Goal: Task Accomplishment & Management: Use online tool/utility

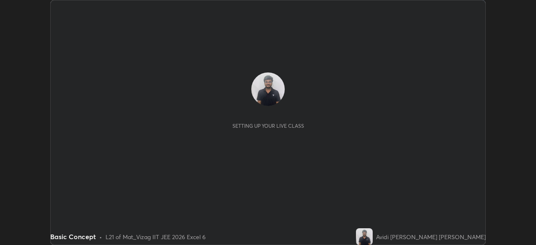
scroll to position [245, 536]
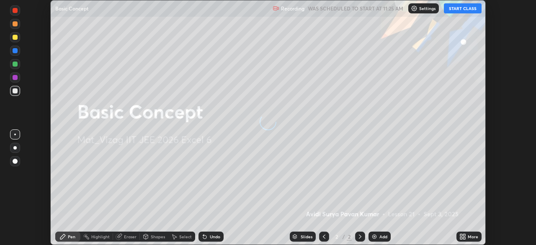
click at [472, 236] on div "More" at bounding box center [473, 237] width 10 height 4
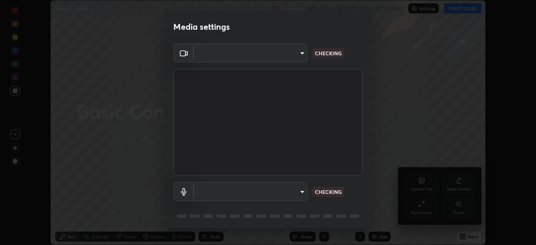
type input "359b0c2fb2d22ad11c48a9d20da28c30b8d2b6f3407690bdf719b12c3c7a5d7b"
type input "12814da3fbad5312446f54dc96c9f45bb106af13422bf073fcb2e73aabfc12f0"
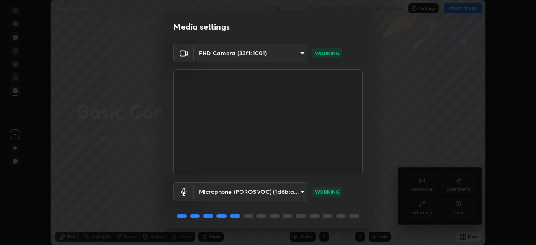
scroll to position [30, 0]
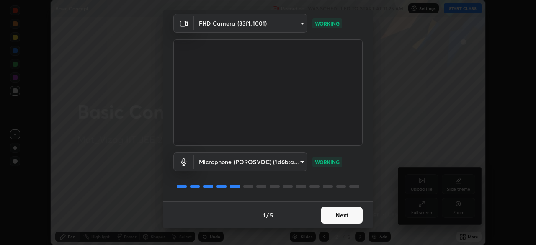
click at [348, 214] on button "Next" at bounding box center [342, 215] width 42 height 17
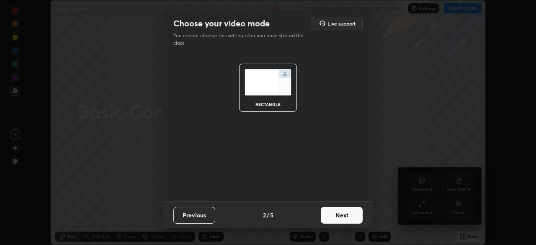
click at [351, 211] on button "Next" at bounding box center [342, 215] width 42 height 17
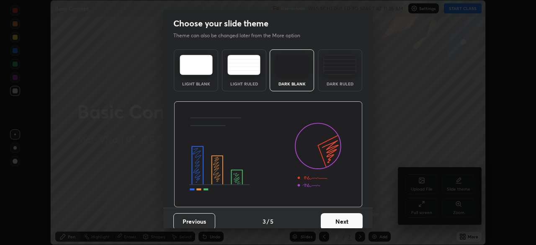
click at [339, 222] on button "Next" at bounding box center [342, 221] width 42 height 17
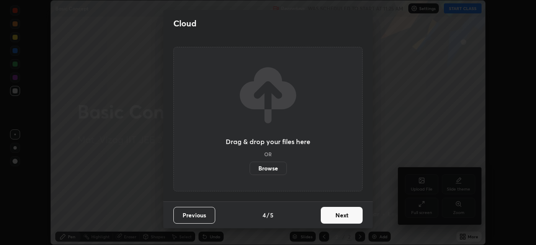
click at [334, 217] on button "Next" at bounding box center [342, 215] width 42 height 17
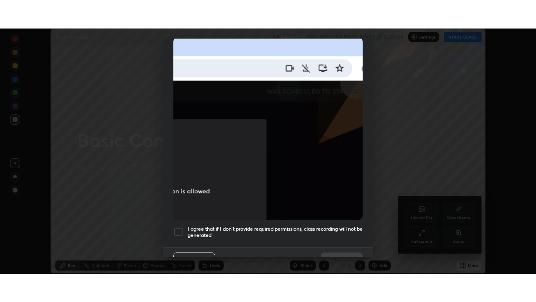
scroll to position [201, 0]
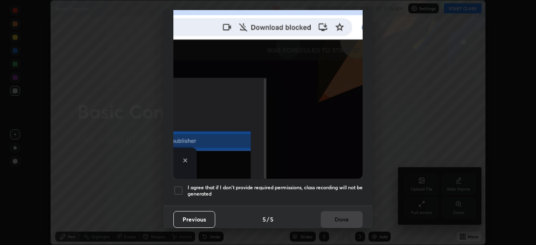
click at [181, 186] on div at bounding box center [178, 191] width 10 height 10
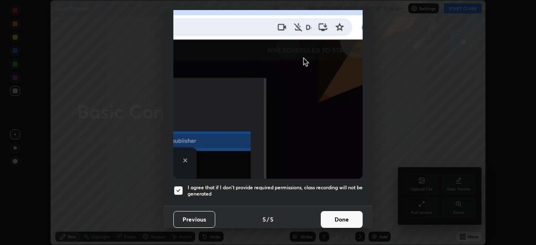
click at [331, 217] on button "Done" at bounding box center [342, 219] width 42 height 17
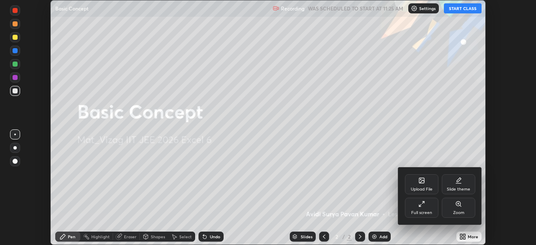
click at [375, 238] on div at bounding box center [268, 122] width 536 height 245
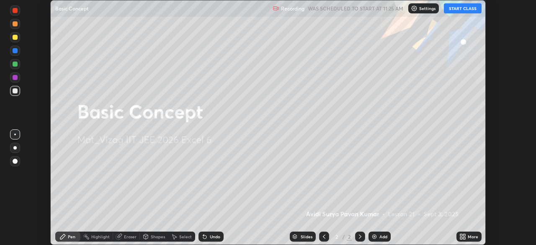
click at [383, 237] on div "Add" at bounding box center [384, 237] width 8 height 4
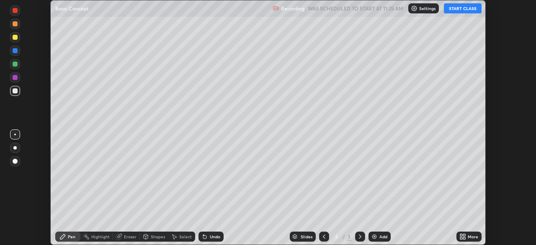
click at [463, 7] on button "START CLASS" at bounding box center [463, 8] width 38 height 10
click at [474, 236] on div "More" at bounding box center [473, 237] width 10 height 4
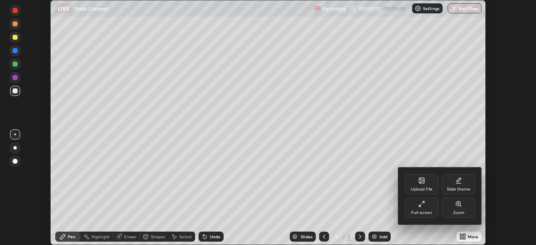
click at [426, 208] on div "Full screen" at bounding box center [422, 208] width 34 height 20
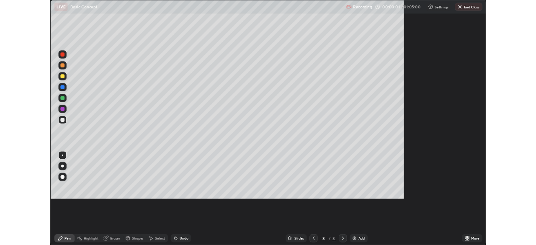
scroll to position [302, 536]
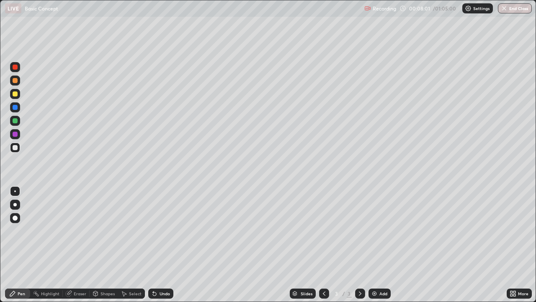
click at [386, 245] on div "Add" at bounding box center [384, 293] width 8 height 4
click at [80, 245] on div "Eraser" at bounding box center [80, 293] width 13 height 4
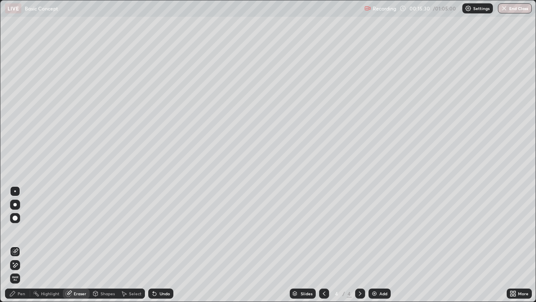
click at [22, 245] on div "Pen" at bounding box center [22, 293] width 8 height 4
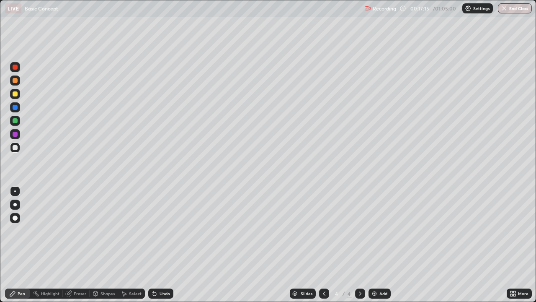
click at [102, 245] on div "Shapes" at bounding box center [108, 293] width 14 height 4
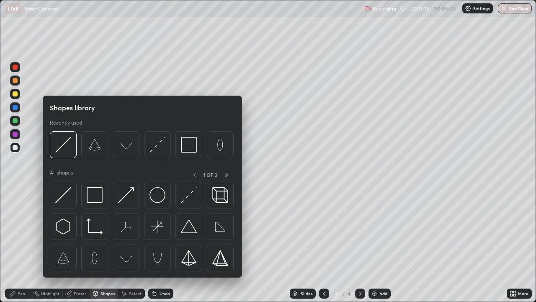
click at [102, 245] on div "Shapes" at bounding box center [104, 293] width 28 height 10
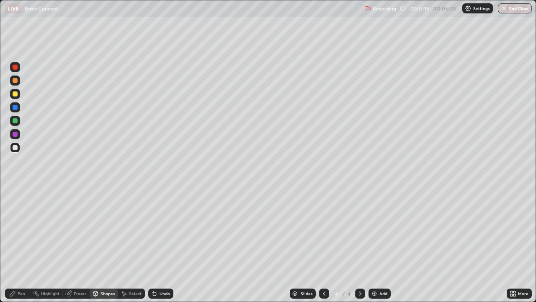
click at [75, 245] on div "Eraser" at bounding box center [80, 293] width 13 height 4
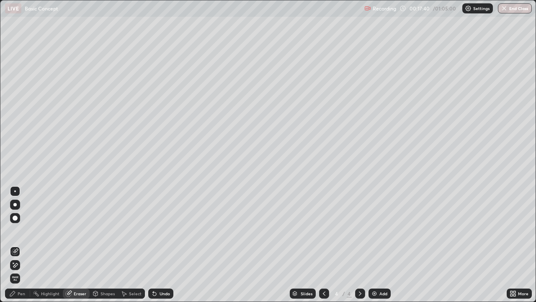
click at [380, 245] on div "Add" at bounding box center [384, 293] width 8 height 4
click at [17, 245] on div "Pen" at bounding box center [17, 293] width 25 height 10
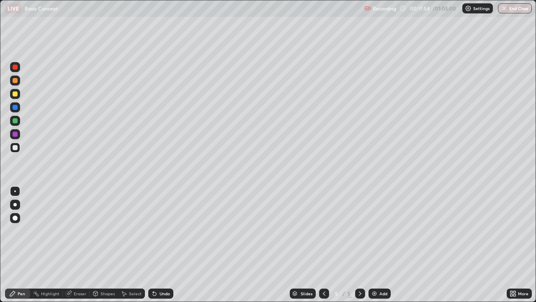
click at [70, 245] on icon at bounding box center [68, 293] width 7 height 7
click at [70, 245] on icon at bounding box center [69, 292] width 5 height 4
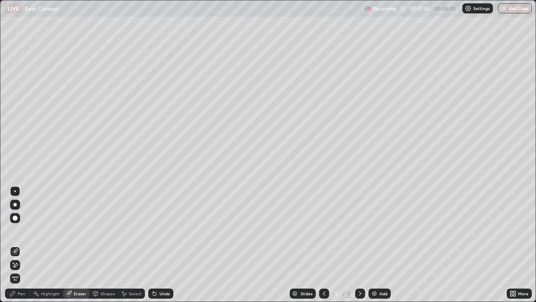
click at [16, 216] on div at bounding box center [15, 217] width 5 height 5
click at [15, 204] on div at bounding box center [14, 204] width 3 height 3
click at [17, 245] on div "Pen" at bounding box center [17, 293] width 25 height 10
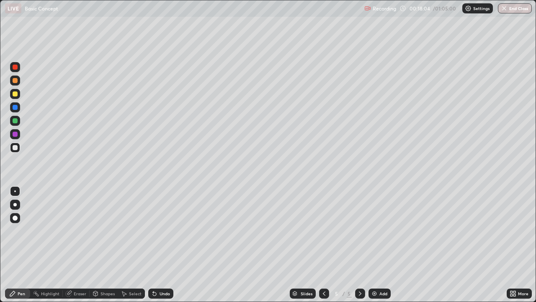
click at [15, 221] on div at bounding box center [15, 218] width 10 height 10
click at [64, 245] on div "Eraser" at bounding box center [76, 293] width 27 height 17
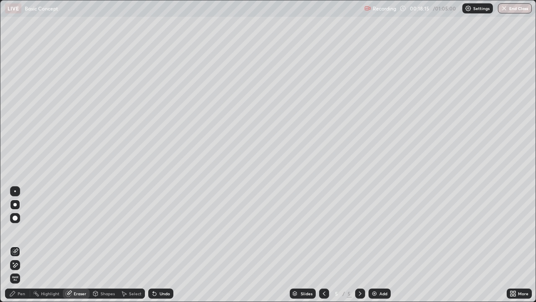
click at [15, 245] on icon at bounding box center [12, 293] width 7 height 7
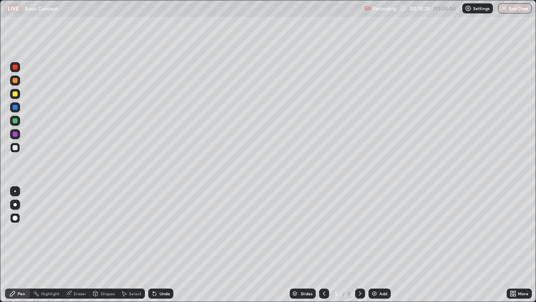
click at [15, 204] on div at bounding box center [14, 204] width 3 height 3
click at [79, 245] on div "Eraser" at bounding box center [80, 293] width 13 height 4
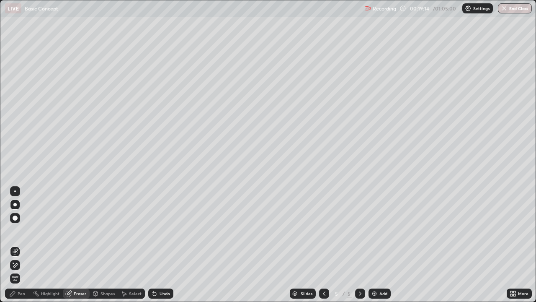
click at [21, 245] on div "Pen" at bounding box center [17, 293] width 25 height 10
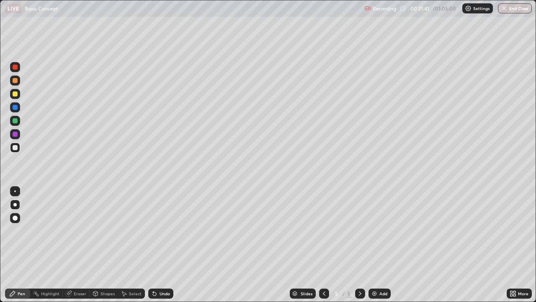
click at [85, 245] on div "Eraser" at bounding box center [80, 293] width 13 height 4
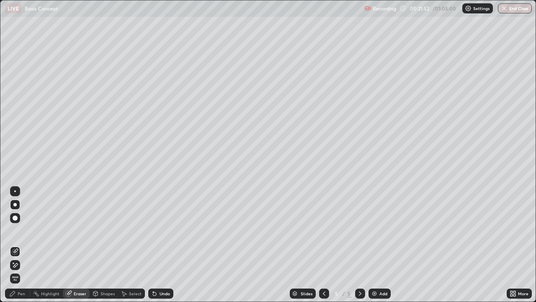
click at [20, 245] on div "Pen" at bounding box center [22, 293] width 8 height 4
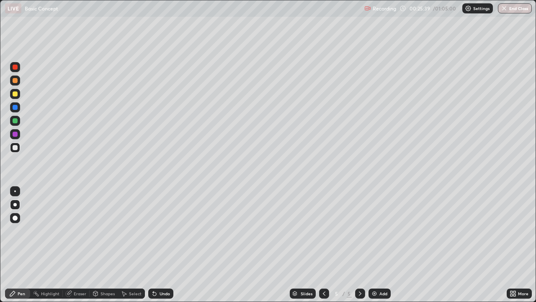
click at [377, 245] on div "Add" at bounding box center [380, 293] width 22 height 10
click at [377, 245] on img at bounding box center [374, 293] width 7 height 7
click at [77, 245] on div "Eraser" at bounding box center [80, 293] width 13 height 4
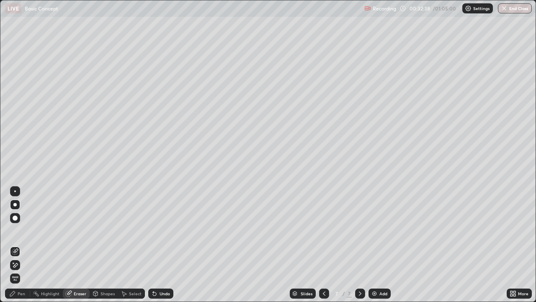
click at [19, 245] on div "Pen" at bounding box center [22, 293] width 8 height 4
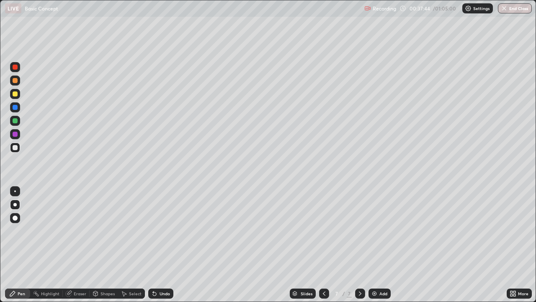
click at [77, 245] on div "Eraser" at bounding box center [80, 293] width 13 height 4
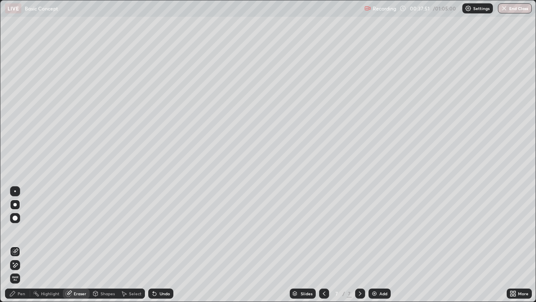
click at [22, 245] on div "Pen" at bounding box center [22, 293] width 8 height 4
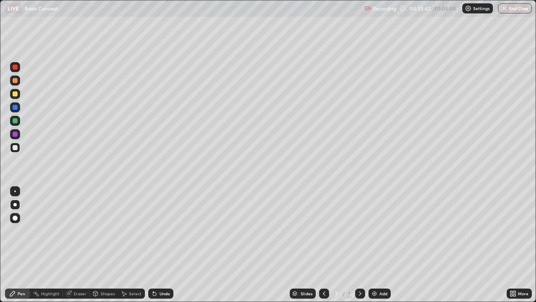
click at [80, 245] on div "Eraser" at bounding box center [80, 293] width 13 height 4
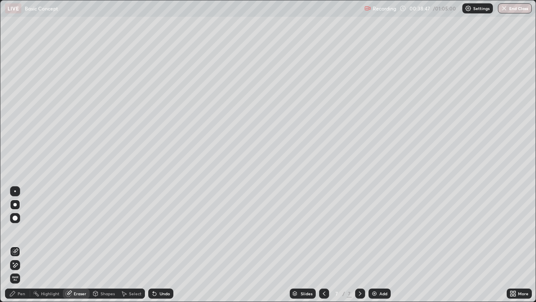
click at [22, 245] on div "Pen" at bounding box center [17, 293] width 25 height 10
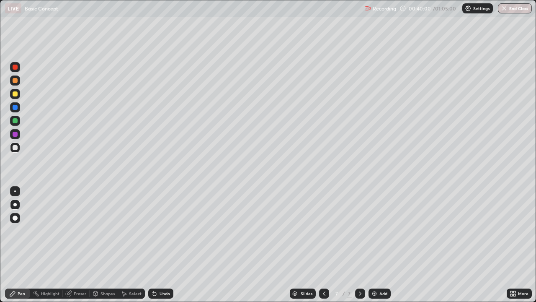
click at [362, 245] on div at bounding box center [360, 293] width 10 height 17
click at [361, 245] on div at bounding box center [360, 293] width 10 height 17
click at [73, 245] on div "Eraser" at bounding box center [76, 293] width 27 height 10
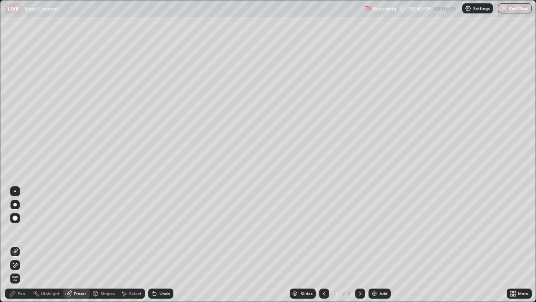
click at [21, 245] on div "Pen" at bounding box center [17, 293] width 25 height 10
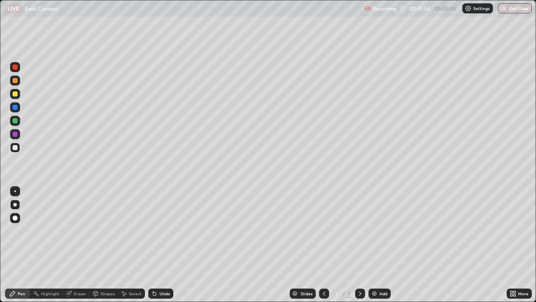
click at [384, 245] on div "Add" at bounding box center [380, 293] width 22 height 10
click at [77, 245] on div "Eraser" at bounding box center [80, 293] width 13 height 4
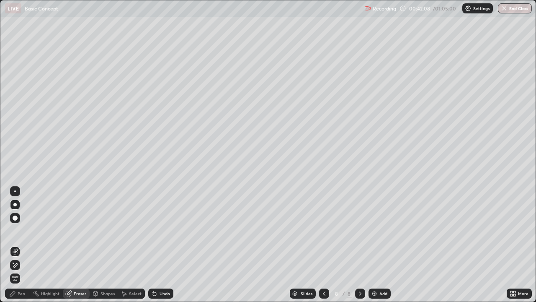
click at [18, 245] on div "Pen" at bounding box center [17, 293] width 25 height 10
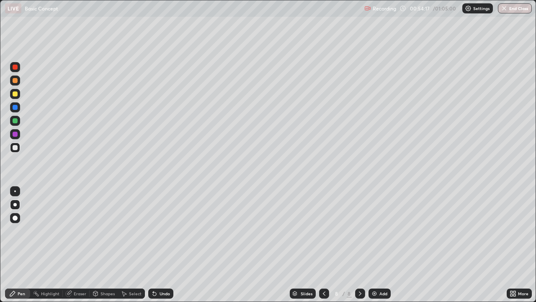
click at [132, 245] on div "Select" at bounding box center [131, 293] width 27 height 17
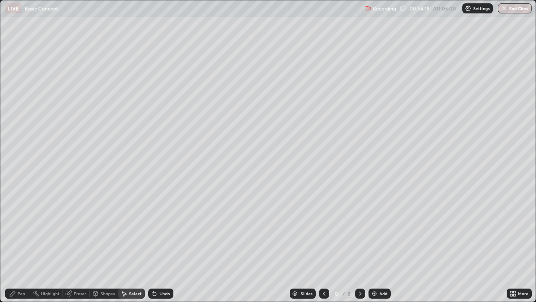
click at [133, 245] on div "Select" at bounding box center [131, 293] width 27 height 17
click at [131, 245] on div "Select" at bounding box center [135, 293] width 13 height 4
click at [134, 245] on div "Select" at bounding box center [131, 293] width 27 height 17
click at [23, 245] on div "Pen" at bounding box center [17, 293] width 25 height 10
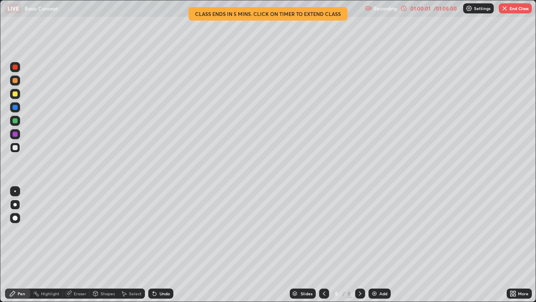
click at [519, 8] on button "End Class" at bounding box center [515, 8] width 33 height 10
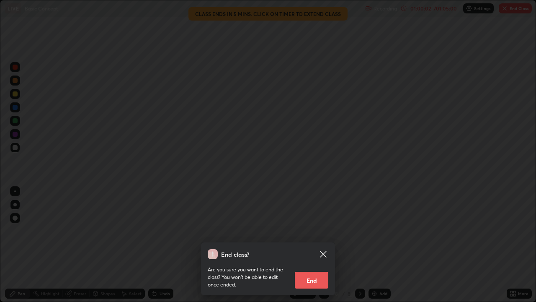
click at [318, 245] on button "End" at bounding box center [312, 279] width 34 height 17
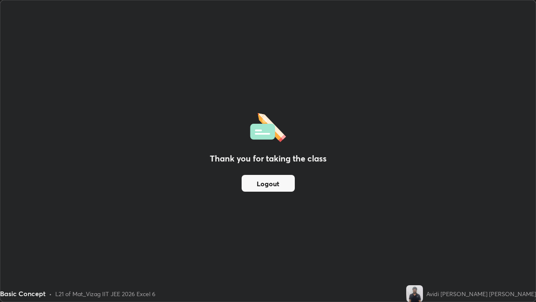
click at [287, 186] on button "Logout" at bounding box center [268, 183] width 53 height 17
click at [281, 187] on button "Logout" at bounding box center [268, 183] width 53 height 17
click at [280, 188] on button "Logout" at bounding box center [268, 183] width 53 height 17
click at [277, 186] on button "Logout" at bounding box center [268, 183] width 53 height 17
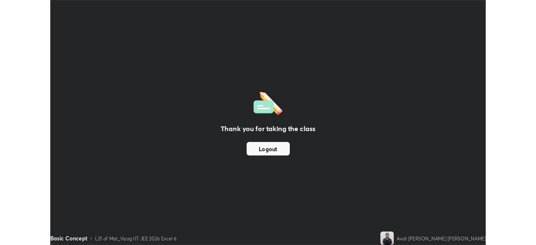
scroll to position [41643, 41352]
